Goal: Information Seeking & Learning: Learn about a topic

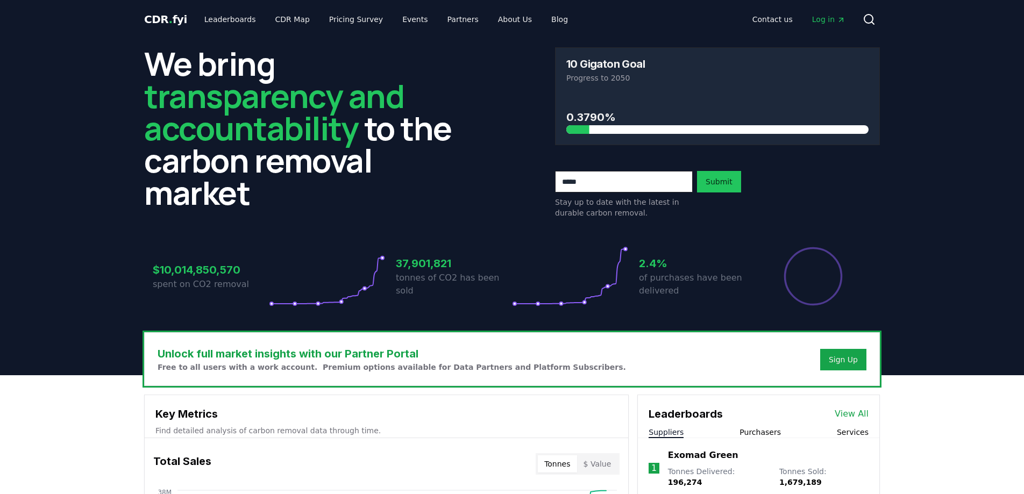
drag, startPoint x: 563, startPoint y: 63, endPoint x: 651, endPoint y: 55, distance: 88.0
click at [652, 55] on div "10 Gigaton Goal Progress to 2050" at bounding box center [717, 71] width 324 height 46
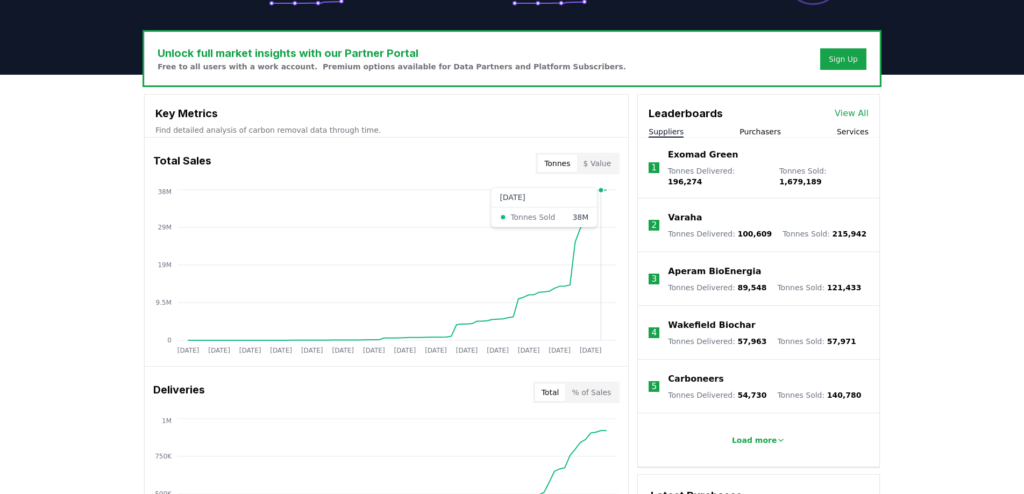
scroll to position [304, 0]
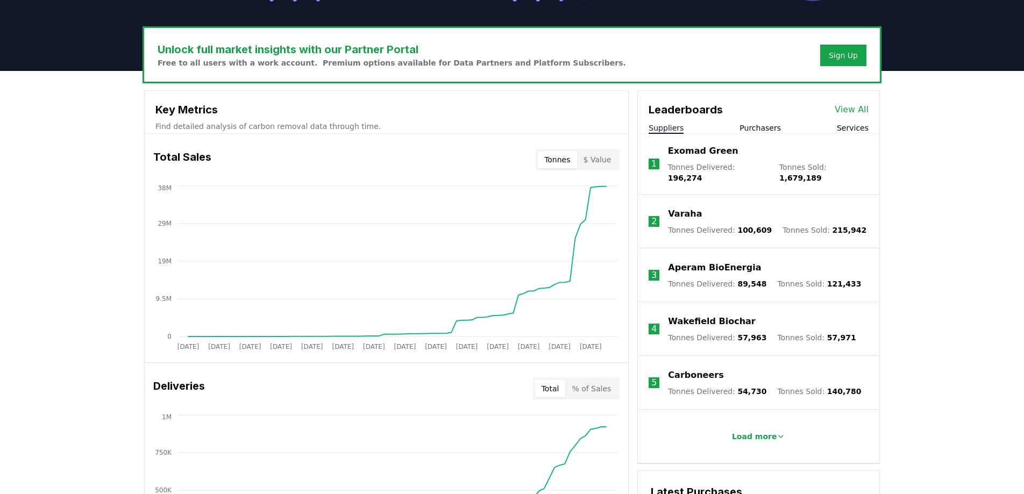
click at [754, 129] on button "Purchasers" at bounding box center [759, 128] width 41 height 11
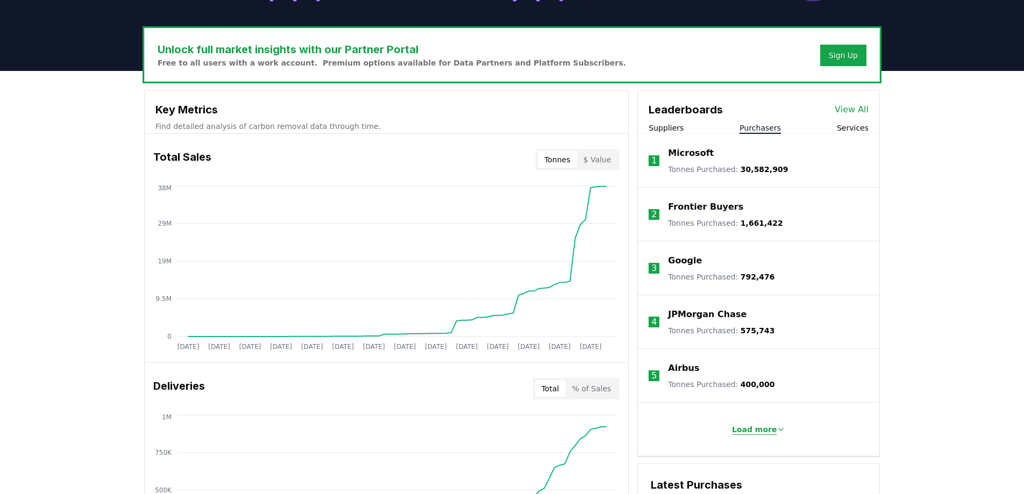
click at [768, 429] on p "Load more" at bounding box center [754, 429] width 45 height 11
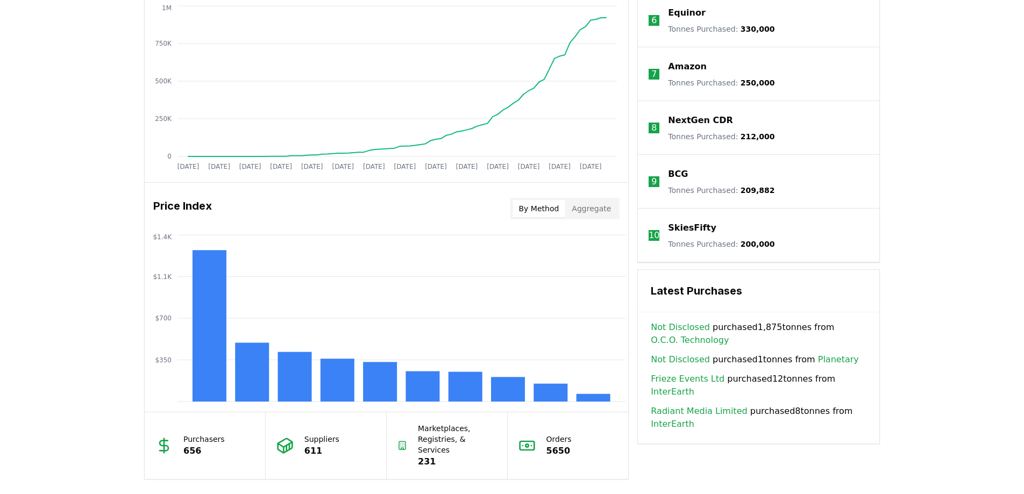
scroll to position [714, 0]
click at [540, 216] on button "By Method" at bounding box center [538, 207] width 53 height 17
click at [539, 211] on button "By Method" at bounding box center [538, 207] width 53 height 17
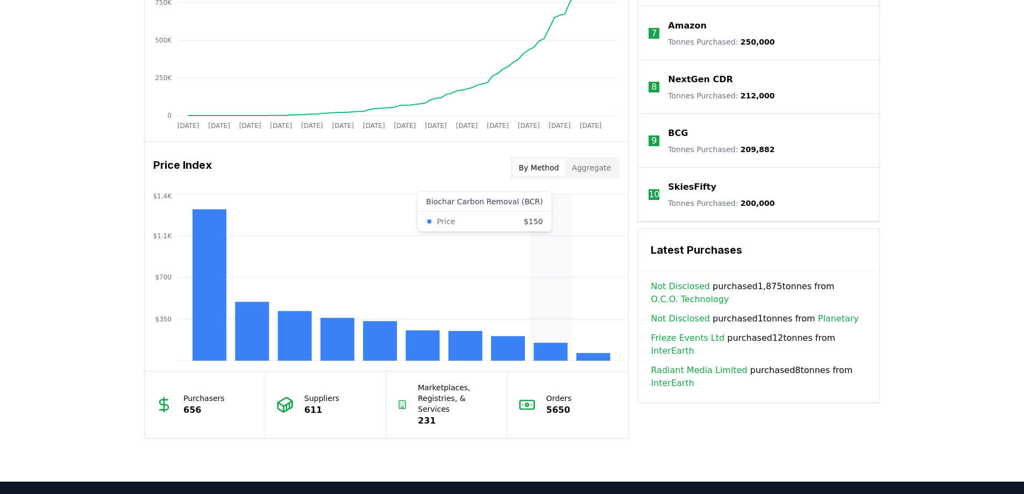
scroll to position [755, 0]
click at [531, 163] on button "By Method" at bounding box center [538, 167] width 53 height 17
click at [592, 163] on button "Aggregate" at bounding box center [591, 167] width 52 height 17
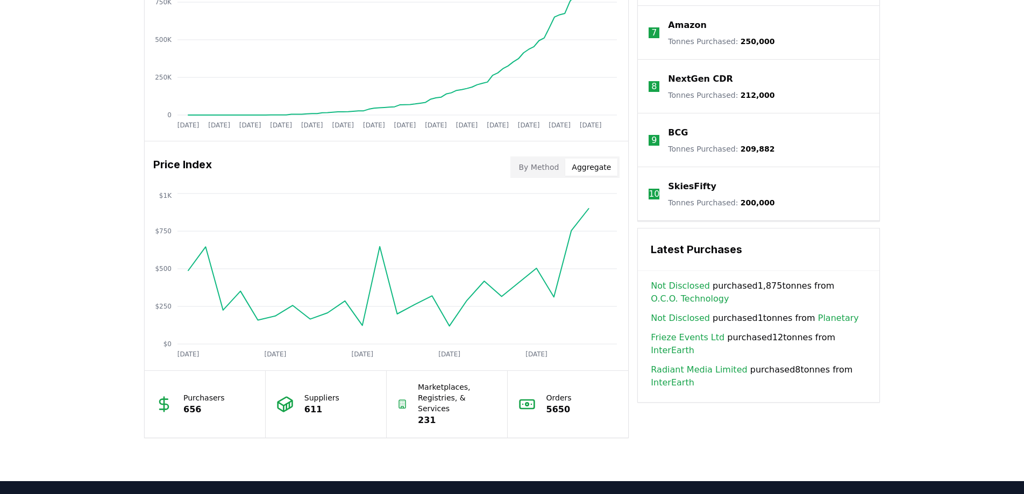
click at [542, 176] on div "By Method Aggregate" at bounding box center [565, 167] width 110 height 22
